Goal: Transaction & Acquisition: Purchase product/service

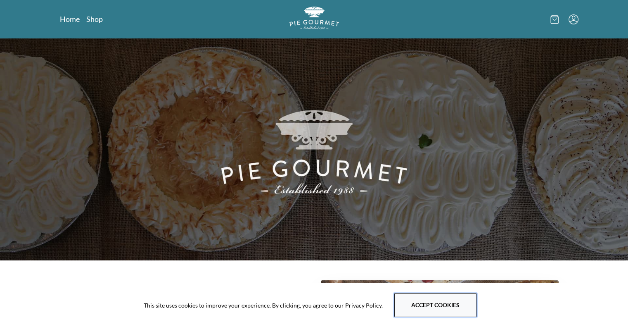
click at [430, 304] on button "Accept cookies" at bounding box center [436, 305] width 82 height 24
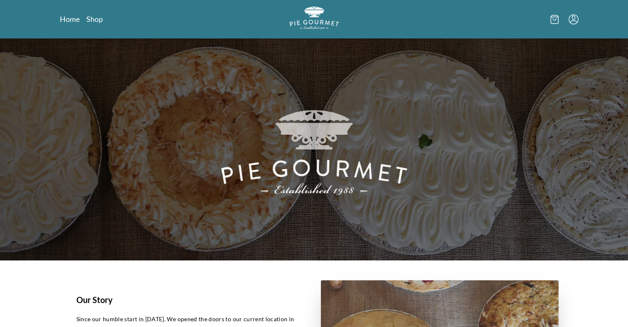
click at [572, 19] on icon "Menu" at bounding box center [574, 19] width 10 height 10
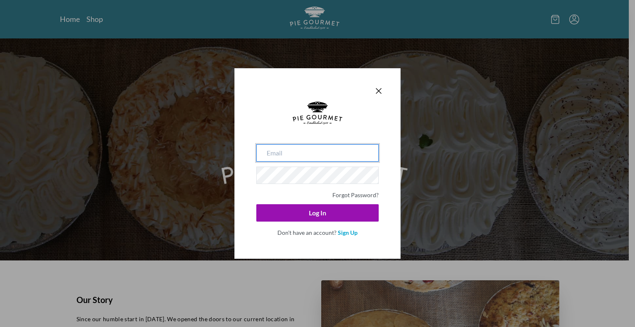
click at [274, 156] on input "email" at bounding box center [317, 152] width 122 height 17
type input "[EMAIL_ADDRESS][DOMAIN_NAME]"
click at [377, 93] on icon "Close panel" at bounding box center [378, 90] width 5 height 5
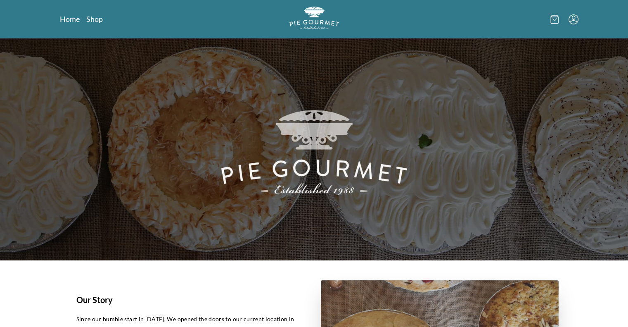
click at [571, 18] on icon "Menu" at bounding box center [574, 19] width 10 height 10
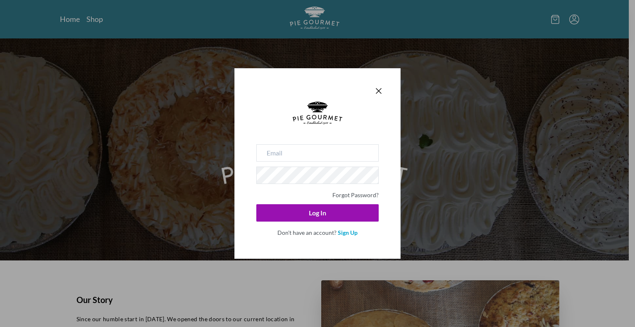
click at [323, 120] on use at bounding box center [318, 113] width 50 height 23
click at [266, 157] on input "email" at bounding box center [317, 152] width 122 height 17
type input "[EMAIL_ADDRESS][DOMAIN_NAME]"
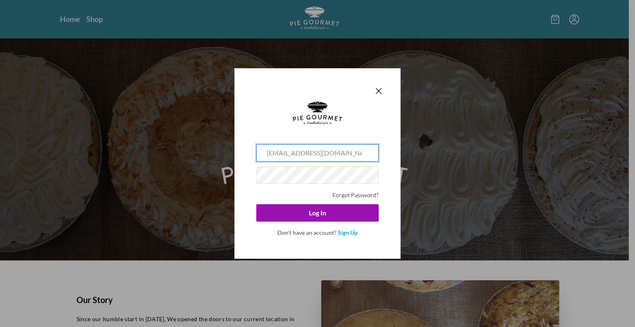
click at [333, 150] on input "[EMAIL_ADDRESS][DOMAIN_NAME]" at bounding box center [317, 152] width 122 height 17
click at [355, 195] on link "Forgot Password?" at bounding box center [355, 194] width 46 height 7
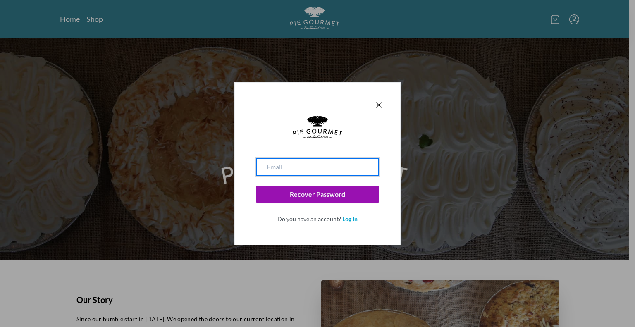
click at [279, 164] on input "email" at bounding box center [317, 166] width 122 height 17
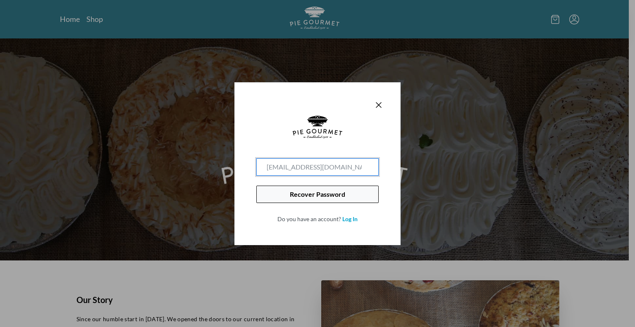
type input "[EMAIL_ADDRESS][DOMAIN_NAME]"
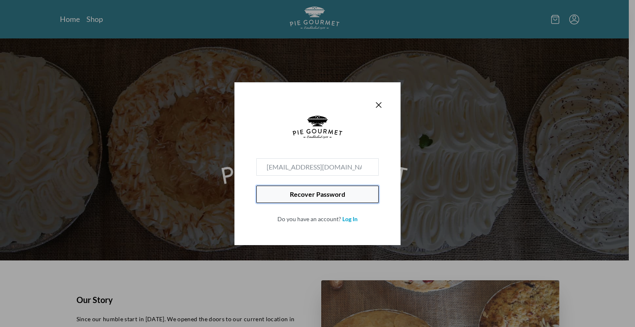
click at [321, 192] on button "Recover Password" at bounding box center [317, 194] width 122 height 17
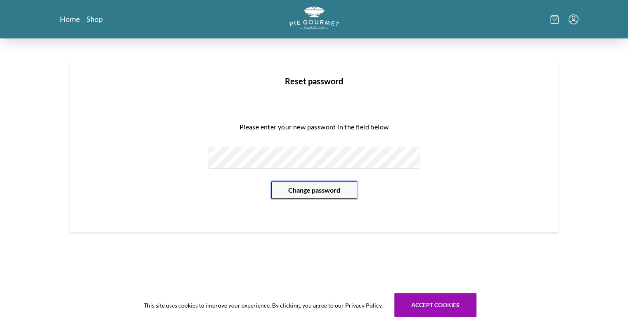
click at [314, 194] on button "Change password" at bounding box center [314, 189] width 86 height 17
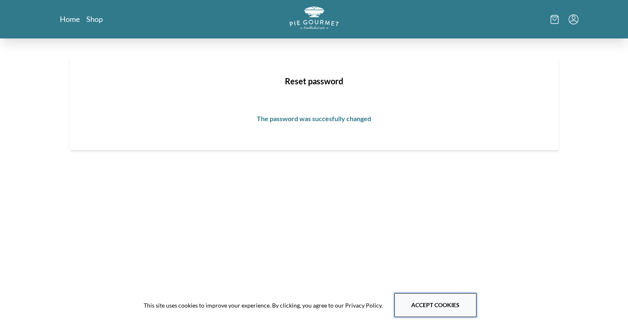
click at [446, 314] on button "Accept cookies" at bounding box center [436, 305] width 82 height 24
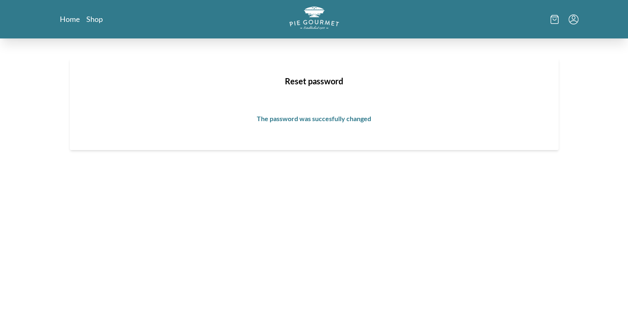
click at [574, 21] on icon "Menu" at bounding box center [574, 19] width 10 height 10
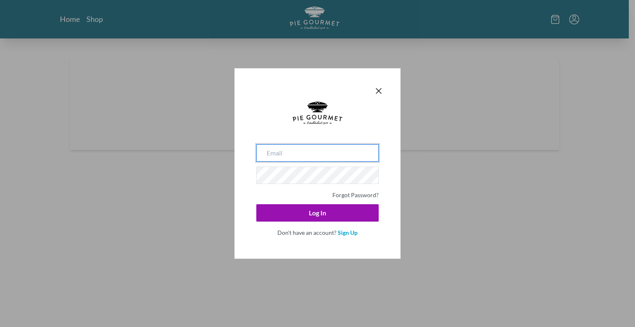
type input "[EMAIL_ADDRESS][DOMAIN_NAME]"
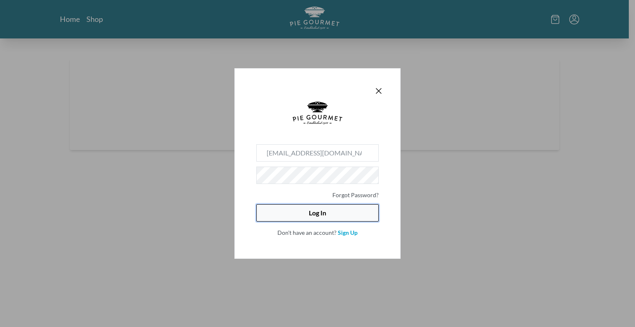
click at [317, 213] on button "Log In" at bounding box center [317, 212] width 122 height 17
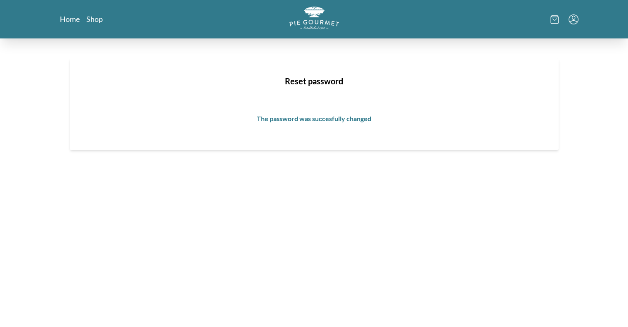
click at [573, 19] on icon "Menu" at bounding box center [574, 19] width 10 height 10
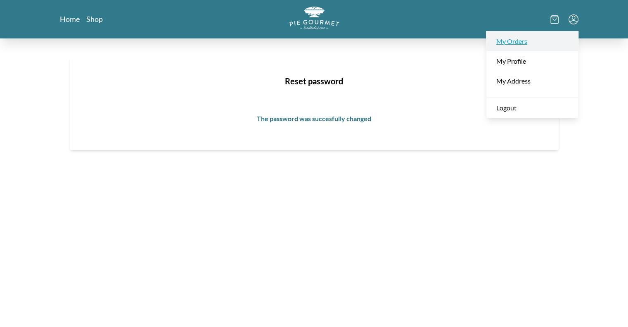
click at [516, 41] on link "My Orders" at bounding box center [533, 41] width 92 height 20
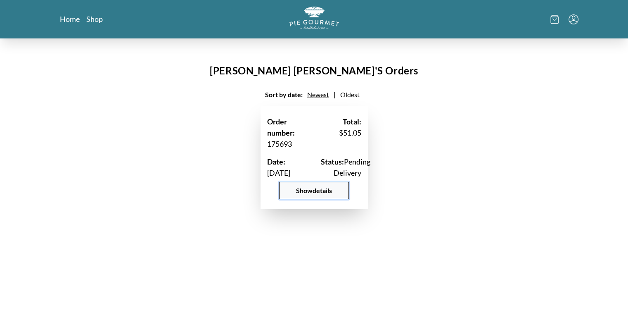
click at [315, 199] on button "Show details" at bounding box center [314, 190] width 70 height 17
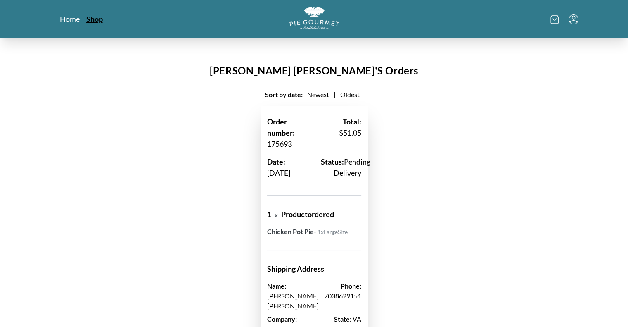
click at [92, 19] on link "Shop" at bounding box center [94, 19] width 17 height 10
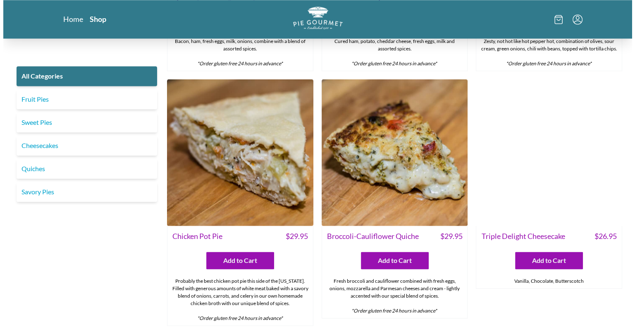
scroll to position [1177, 0]
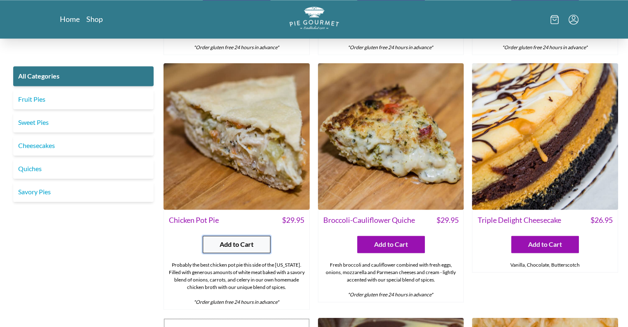
click at [237, 242] on span "Add to Cart" at bounding box center [237, 244] width 34 height 10
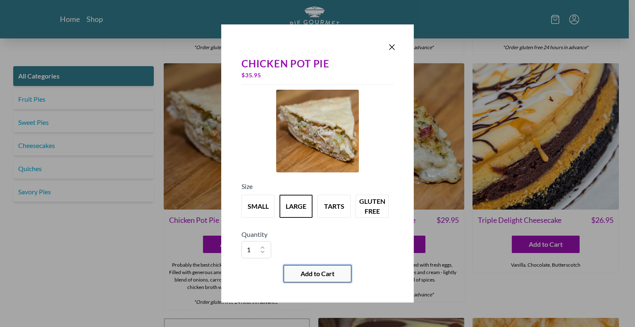
click at [319, 276] on span "Add to Cart" at bounding box center [317, 274] width 34 height 10
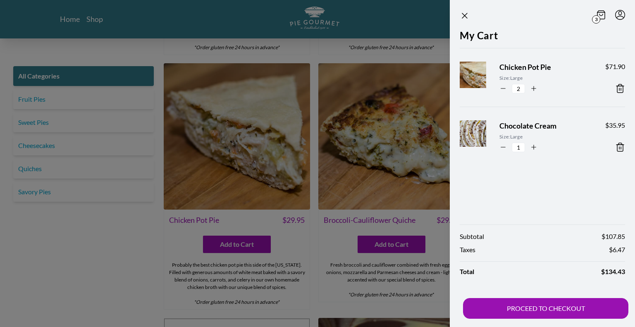
click at [503, 88] on icon "button" at bounding box center [502, 88] width 7 height 7
type input "1"
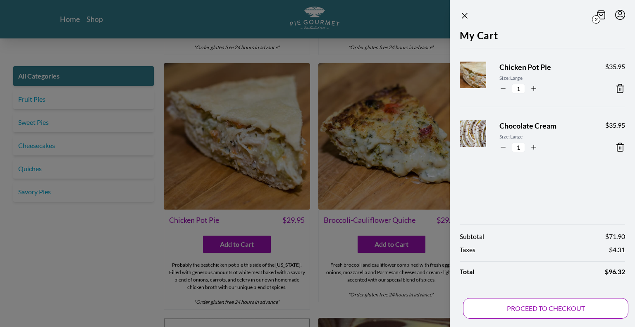
click at [565, 309] on button "PROCEED TO CHECKOUT" at bounding box center [545, 308] width 165 height 21
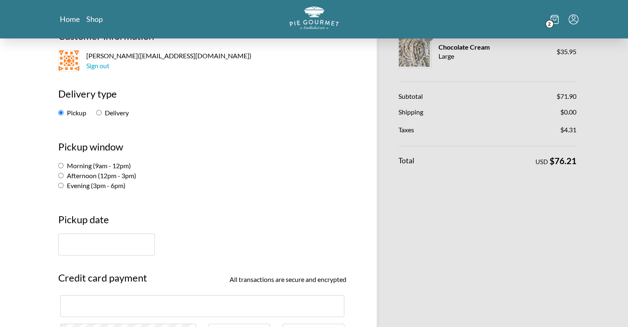
scroll to position [78, 0]
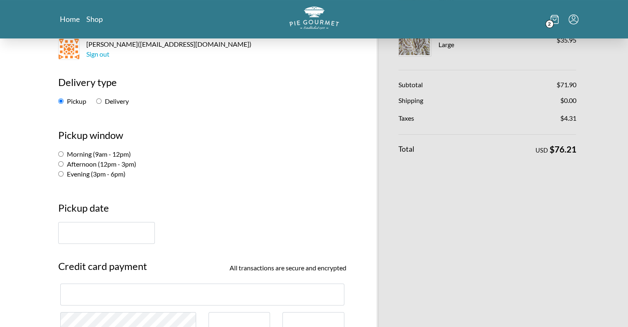
click at [98, 100] on input "Delivery" at bounding box center [98, 100] width 5 height 5
radio input "true"
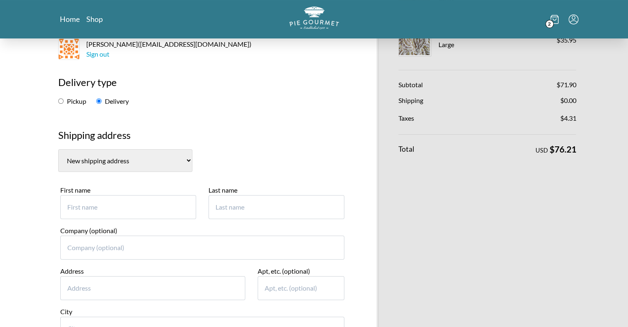
click at [193, 159] on select "Brent Maloney, 4214 40th St N. Arlington (US) New shipping address" at bounding box center [125, 160] width 134 height 23
click at [58, 149] on select "Brent Maloney, 4214 40th St N. Arlington (US) New shipping address" at bounding box center [125, 160] width 134 height 23
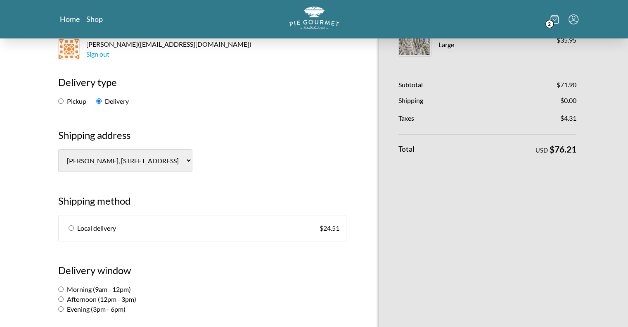
click at [193, 161] on select "Brent Maloney, 4214 40th St N. Arlington (US) New shipping address" at bounding box center [125, 160] width 134 height 23
select select "-1"
click at [58, 149] on select "Brent Maloney, 4214 40th St N. Arlington (US) New shipping address" at bounding box center [125, 160] width 134 height 23
select select "AL"
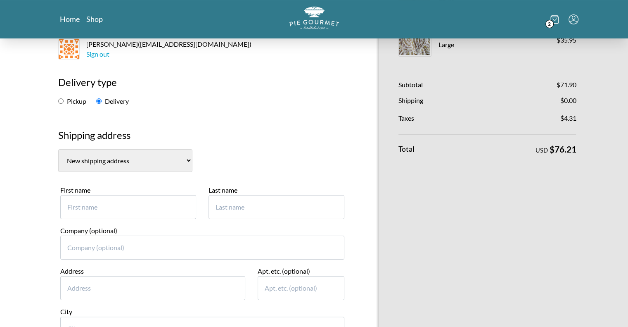
click at [96, 207] on input "First name" at bounding box center [128, 207] width 136 height 24
type input "[PERSON_NAME]"
type input "[STREET_ADDRESS]"
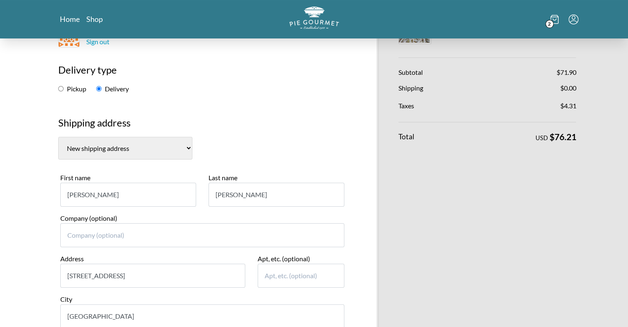
type input "[GEOGRAPHIC_DATA]"
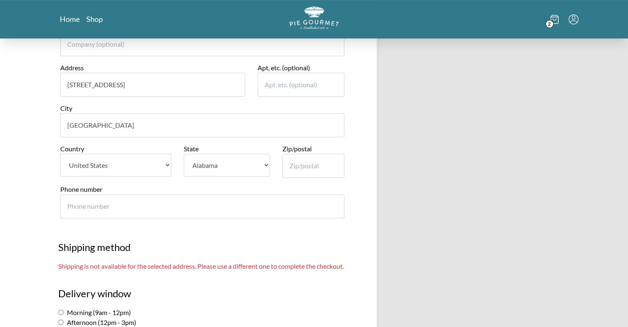
click at [267, 163] on select "State Alabama Alaska Arizona Arkansas California Colorado Connecticut Delaware …" at bounding box center [227, 165] width 86 height 23
select select "VA"
click at [184, 154] on select "State Alabama Alaska Arizona Arkansas California Colorado Connecticut Delaware …" at bounding box center [227, 165] width 86 height 23
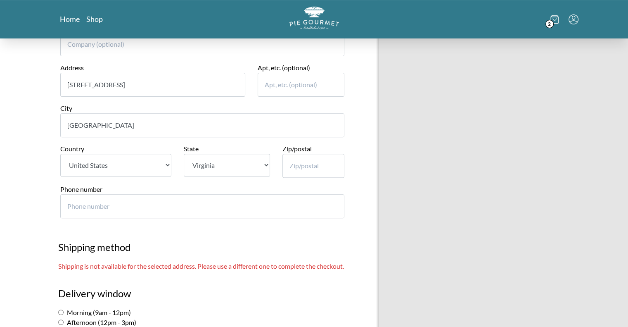
click at [295, 173] on input "Zip/postal" at bounding box center [314, 166] width 62 height 24
type input "22213"
type input "7036554945"
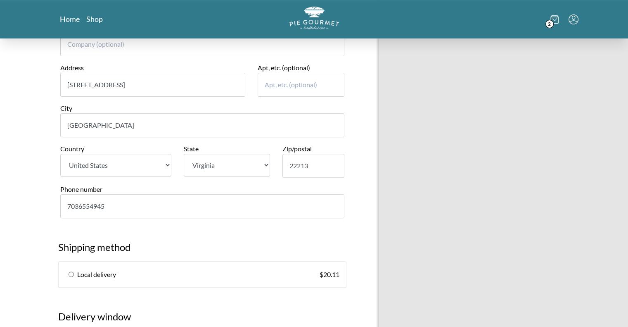
click at [70, 272] on input "radio" at bounding box center [71, 273] width 5 height 5
radio input "true"
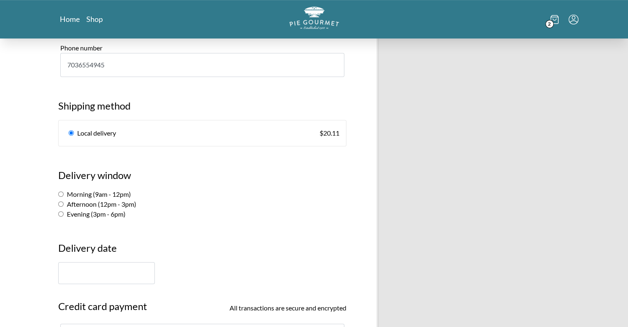
scroll to position [425, 0]
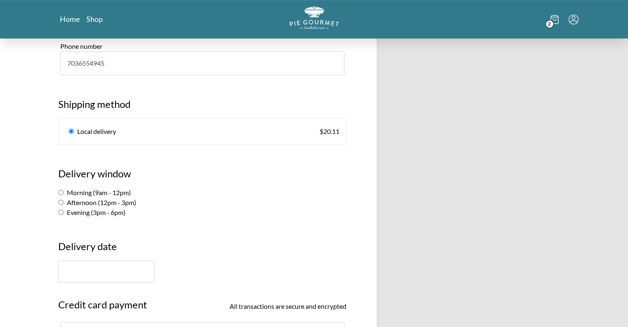
click at [58, 200] on input "Afternoon (12pm - 3pm)" at bounding box center [60, 202] width 5 height 5
radio input "true"
click at [82, 267] on input "text" at bounding box center [106, 271] width 97 height 22
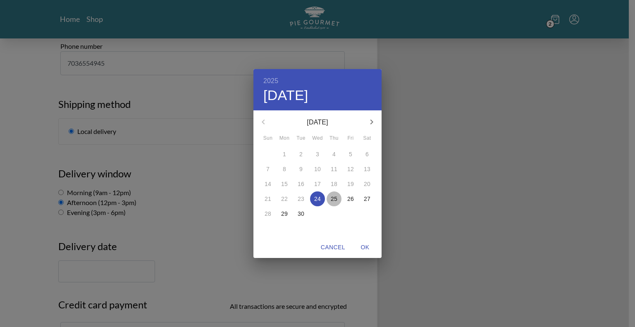
click at [333, 199] on p "25" at bounding box center [334, 199] width 7 height 8
click at [364, 247] on span "OK" at bounding box center [365, 247] width 20 height 10
type input "[DATE]"
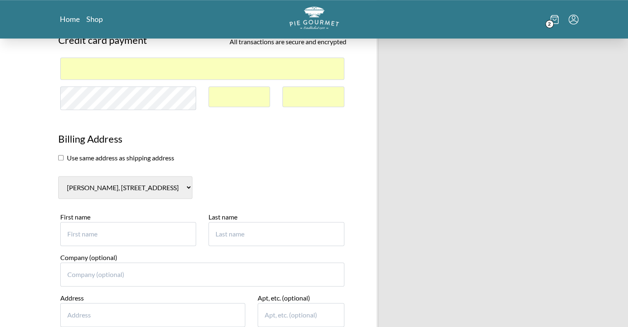
scroll to position [690, 0]
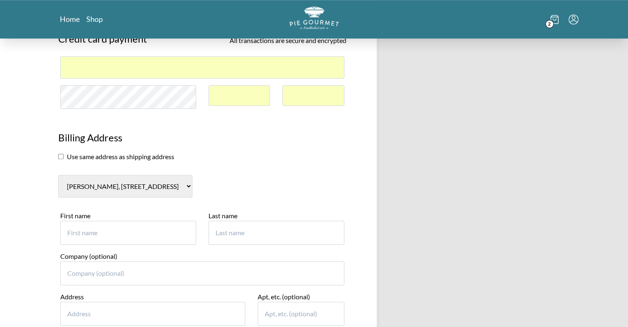
click at [193, 183] on select "Brent Maloney, 4214 40th St N. Arlington (US) New billing address" at bounding box center [125, 186] width 134 height 23
click at [325, 189] on section "Brent Maloney, 4214 40th St N. Arlington (US) New billing address" at bounding box center [202, 186] width 288 height 23
click at [90, 231] on input "First name" at bounding box center [128, 233] width 136 height 24
type input "[PERSON_NAME]"
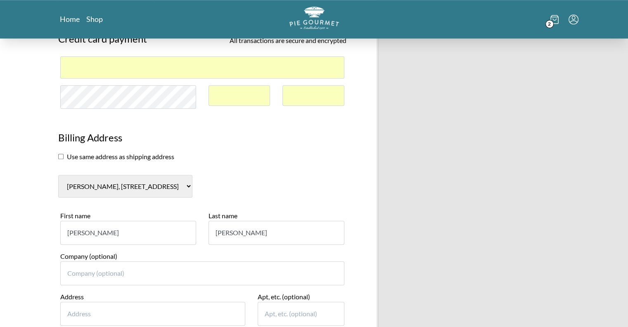
type input "[STREET_ADDRESS]"
type input "[GEOGRAPHIC_DATA]"
select select "VA"
type input "22180"
type input "7036554945"
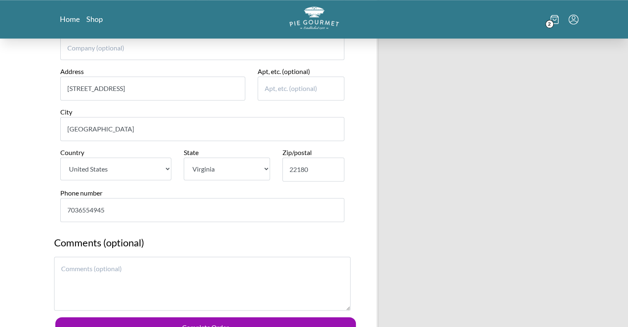
scroll to position [925, 0]
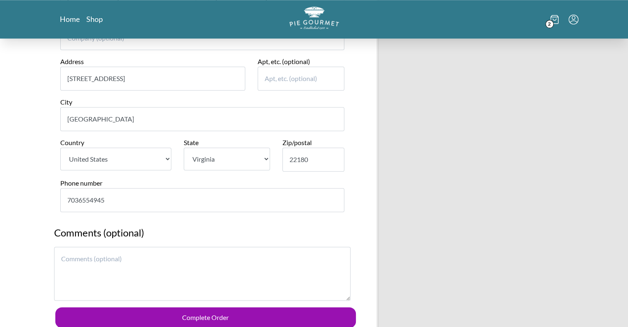
click at [65, 256] on textarea at bounding box center [202, 274] width 297 height 54
type textarea "G"
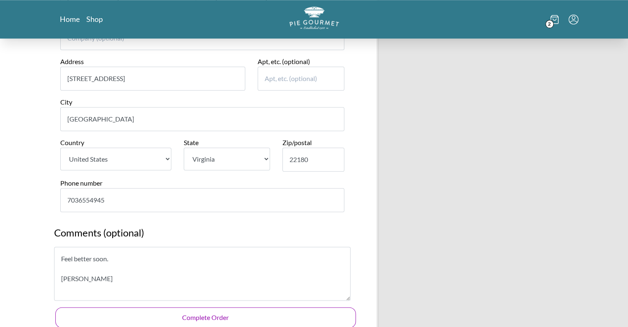
type textarea "Feel better soon. [PERSON_NAME]"
click at [216, 316] on button "Complete Order" at bounding box center [205, 317] width 301 height 21
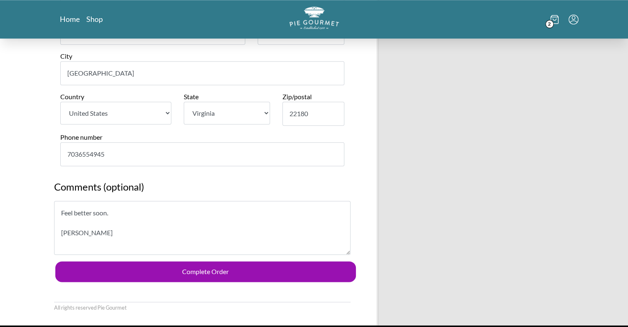
scroll to position [992, 0]
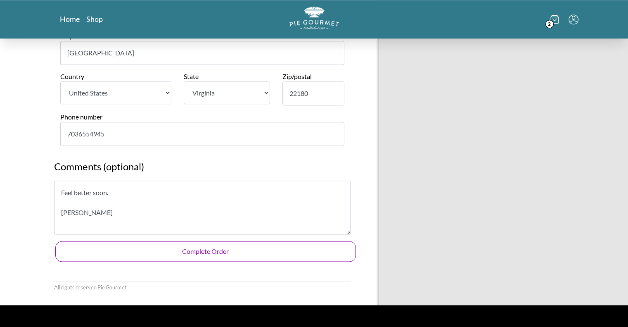
click at [220, 247] on button "Complete Order" at bounding box center [205, 251] width 301 height 21
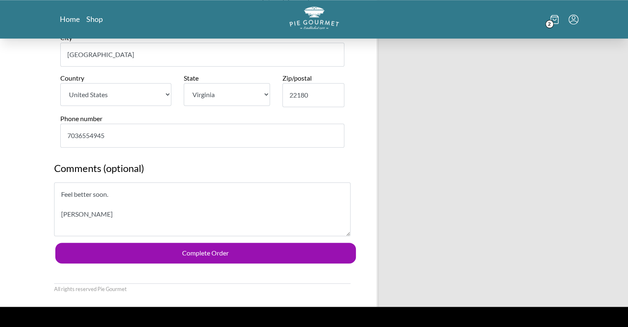
scroll to position [995, 0]
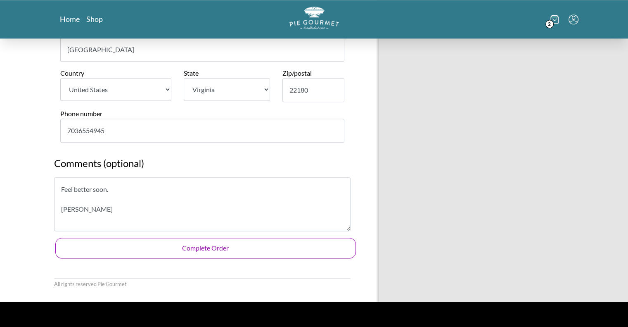
click at [213, 244] on button "Complete Order" at bounding box center [205, 248] width 301 height 21
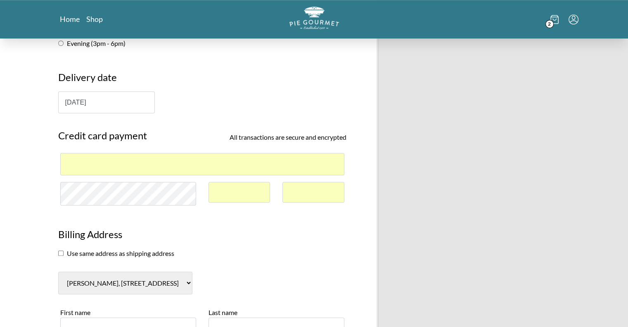
scroll to position [594, 0]
click at [114, 99] on input "[DATE]" at bounding box center [106, 102] width 97 height 22
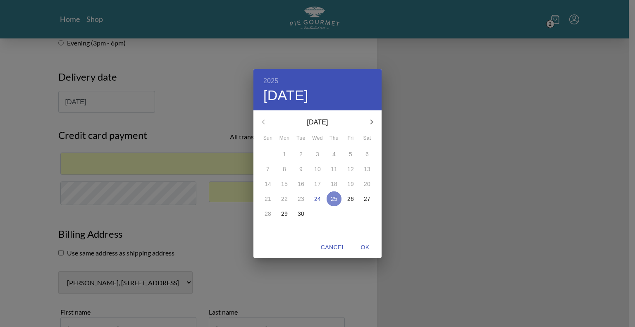
click at [335, 200] on p "25" at bounding box center [334, 199] width 7 height 8
click at [364, 247] on span "OK" at bounding box center [365, 247] width 20 height 10
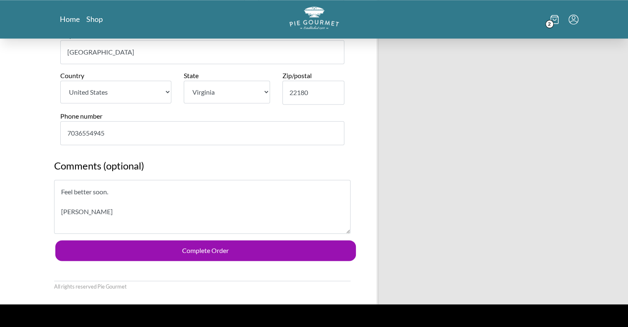
scroll to position [993, 0]
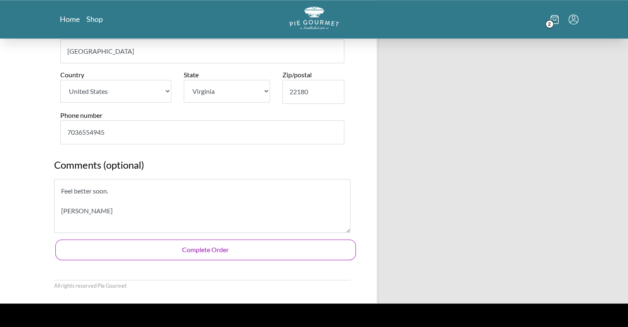
click at [202, 249] on button "Complete Order" at bounding box center [205, 249] width 301 height 21
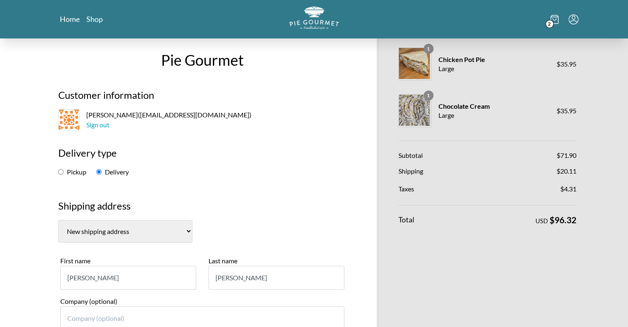
scroll to position [0, 0]
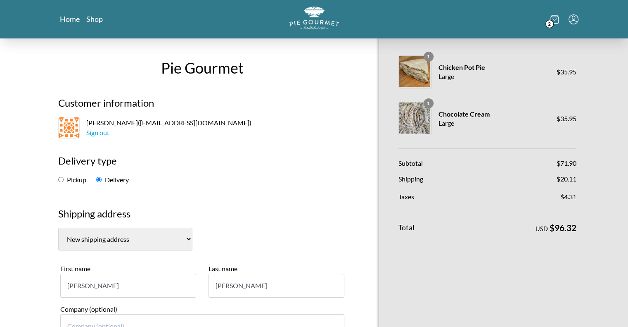
click at [549, 24] on span "2" at bounding box center [550, 24] width 8 height 8
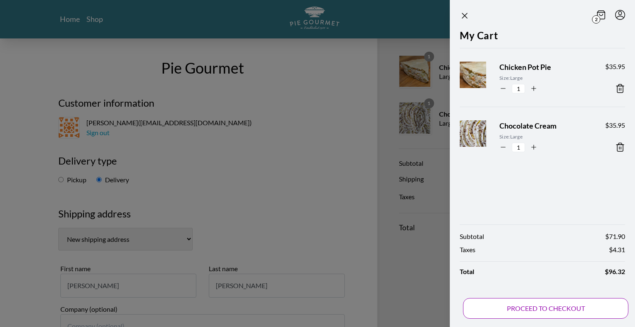
click at [550, 306] on button "PROCEED TO CHECKOUT" at bounding box center [545, 308] width 165 height 21
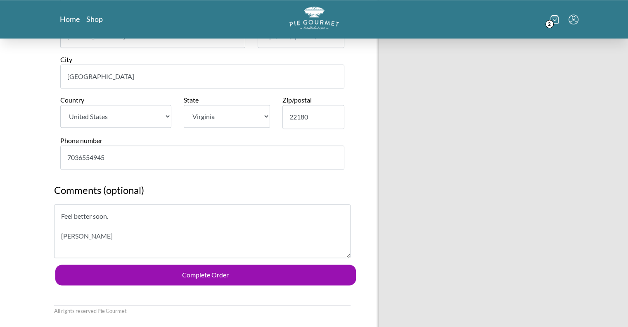
scroll to position [1051, 0]
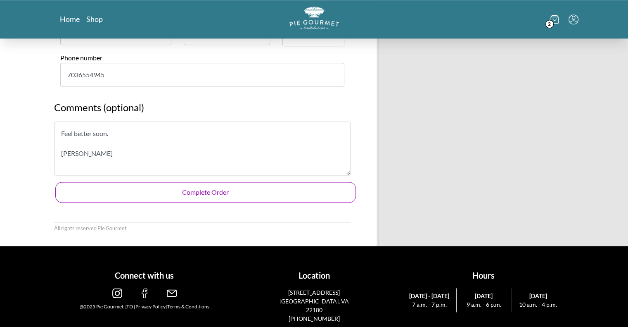
click at [196, 195] on button "Complete Order" at bounding box center [205, 192] width 301 height 21
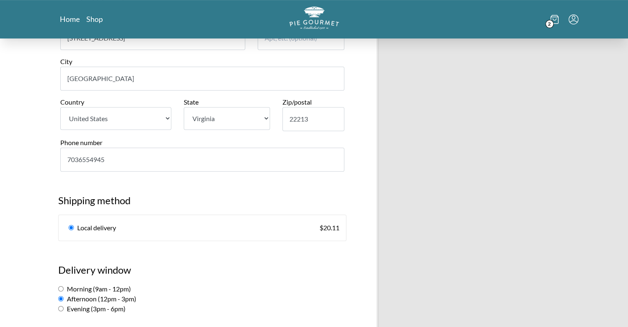
scroll to position [326, 0]
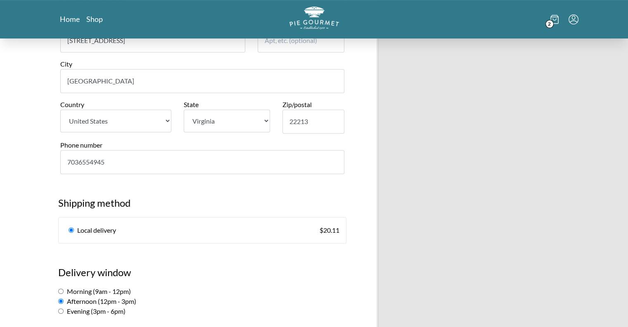
click at [112, 161] on input "7036554945" at bounding box center [202, 162] width 284 height 24
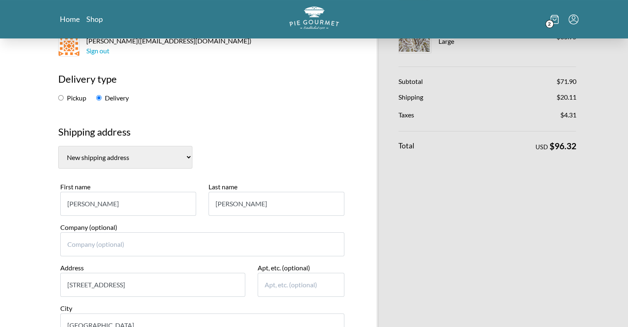
scroll to position [0, 0]
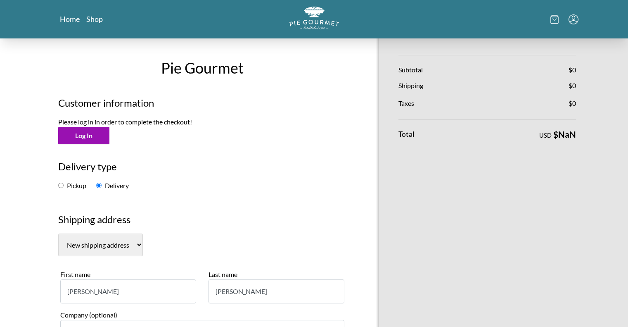
select select "VA"
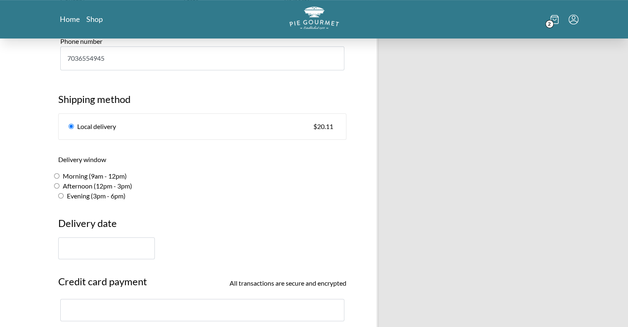
scroll to position [430, 0]
click at [81, 244] on input "text" at bounding box center [106, 248] width 97 height 22
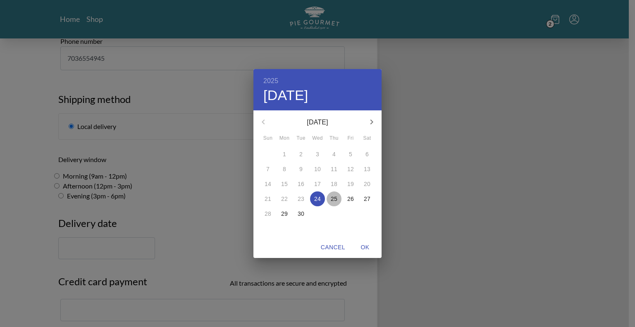
click at [333, 200] on p "25" at bounding box center [334, 199] width 7 height 8
click at [366, 246] on span "OK" at bounding box center [365, 247] width 20 height 10
type input "[DATE]"
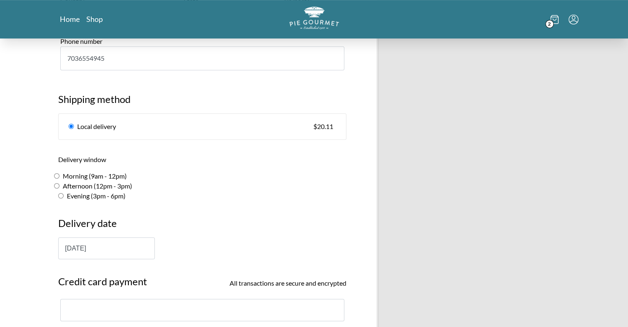
click at [55, 184] on input "Afternoon (12pm - 3pm)" at bounding box center [56, 185] width 5 height 5
radio input "true"
click at [59, 194] on input "Evening (3pm - 6pm)" at bounding box center [60, 195] width 5 height 5
radio input "true"
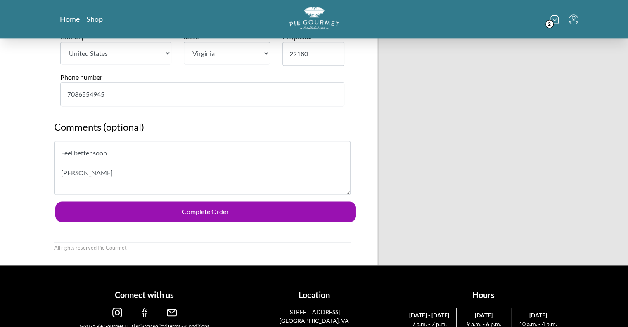
scroll to position [1013, 0]
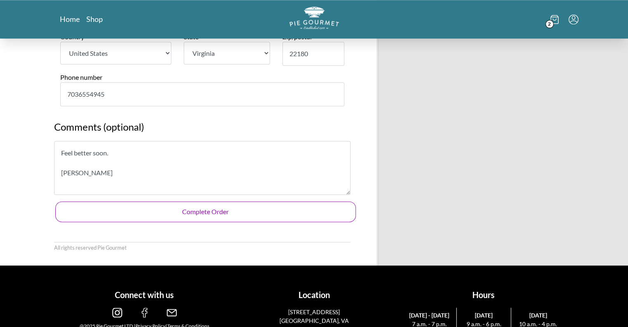
click at [203, 209] on button "Complete Order" at bounding box center [205, 211] width 301 height 21
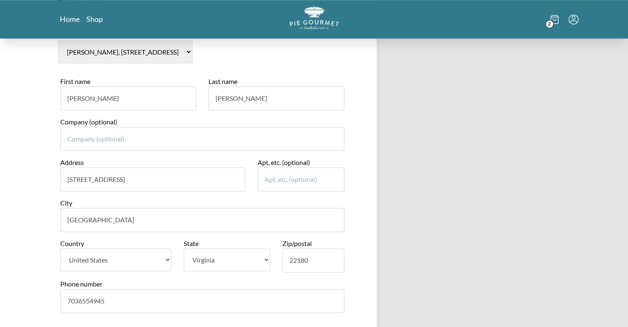
scroll to position [1032, 0]
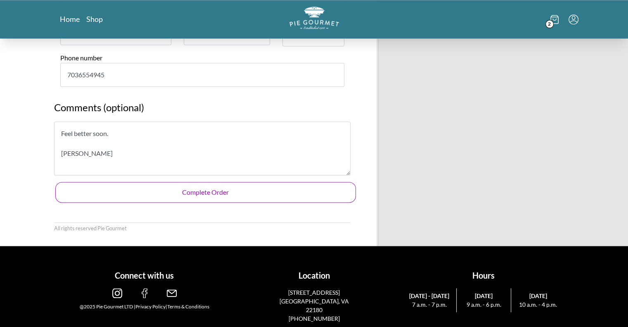
click at [195, 192] on button "Complete Order" at bounding box center [205, 192] width 301 height 21
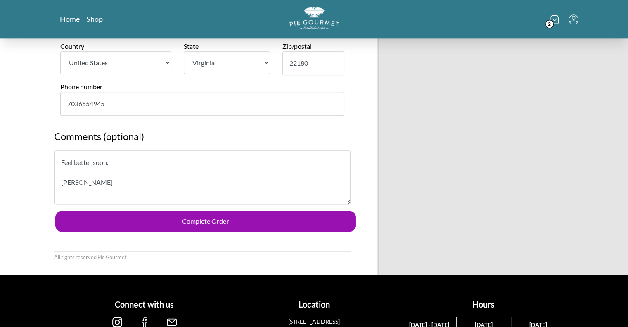
scroll to position [1004, 0]
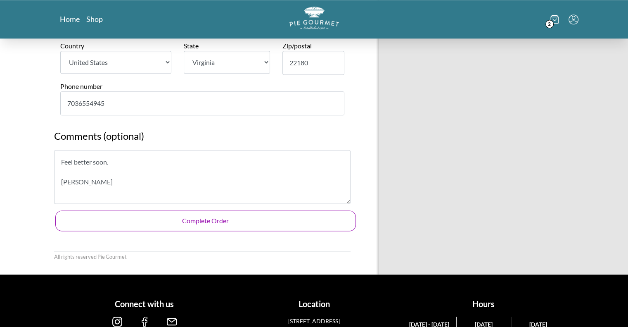
click at [202, 220] on button "Complete Order" at bounding box center [205, 220] width 301 height 21
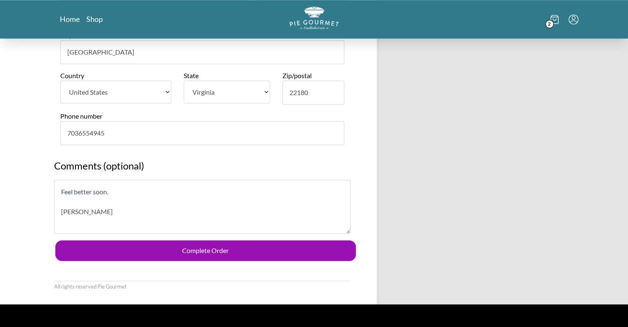
scroll to position [1032, 0]
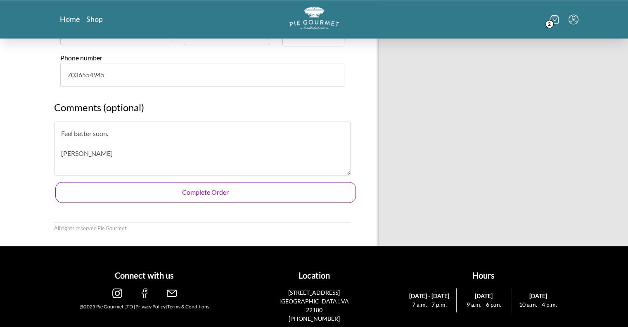
click at [203, 187] on button "Complete Order" at bounding box center [205, 192] width 301 height 21
